Goal: Task Accomplishment & Management: Use online tool/utility

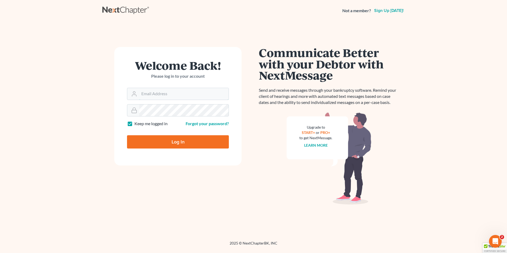
type input "Admin@karinalucidlaw.com"
click at [184, 146] on input "Log In" at bounding box center [178, 141] width 102 height 13
type input "Thinking..."
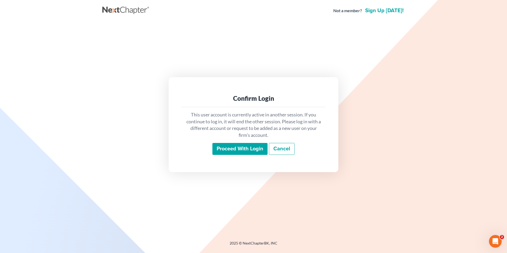
click at [250, 148] on input "Proceed with login" at bounding box center [239, 149] width 55 height 12
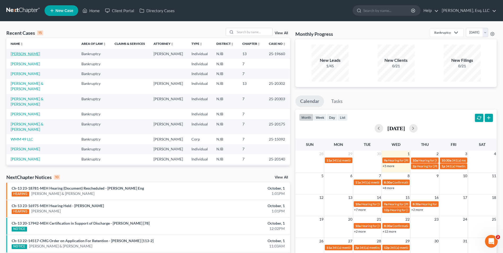
click at [27, 55] on link "[PERSON_NAME]" at bounding box center [25, 53] width 29 height 5
select select "0"
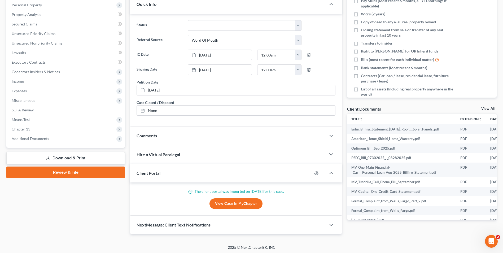
scroll to position [94, 0]
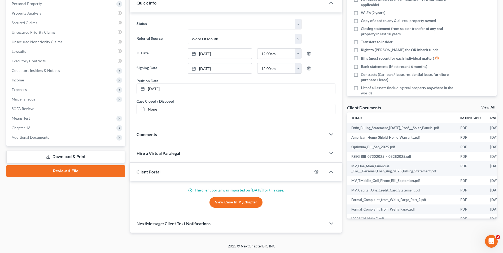
click at [244, 200] on link "View Case in MyChapter" at bounding box center [236, 202] width 53 height 11
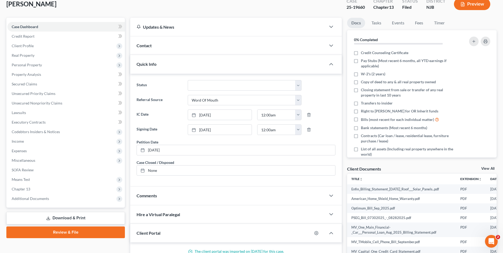
scroll to position [0, 0]
